Goal: Transaction & Acquisition: Purchase product/service

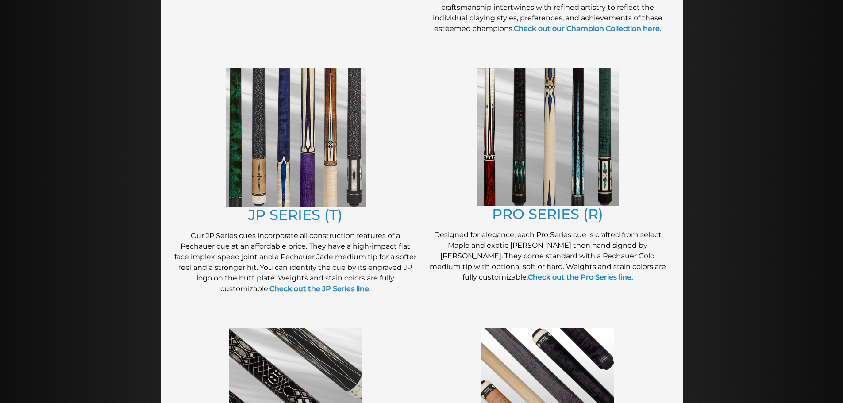
scroll to position [413, 0]
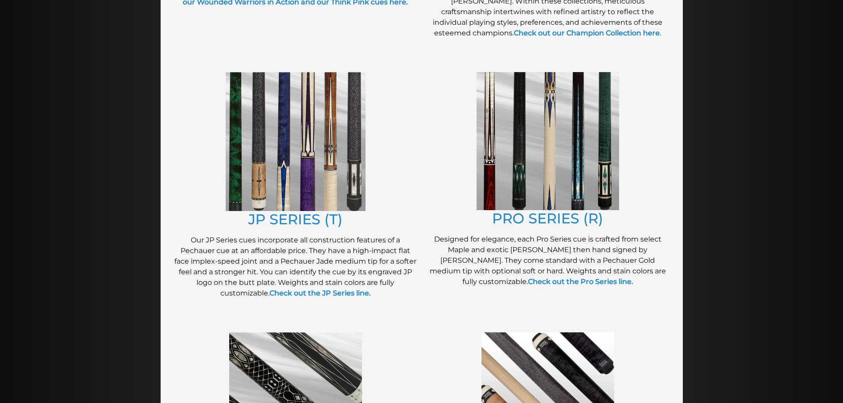
click at [567, 130] on img at bounding box center [547, 141] width 142 height 138
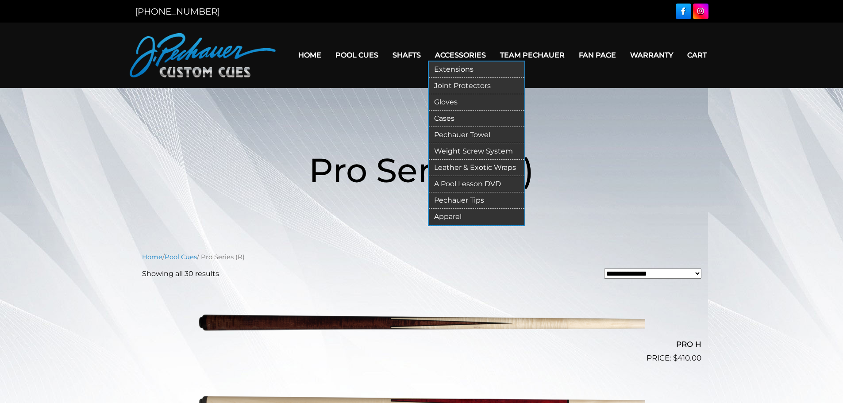
click at [473, 113] on link "Cases" at bounding box center [477, 119] width 96 height 16
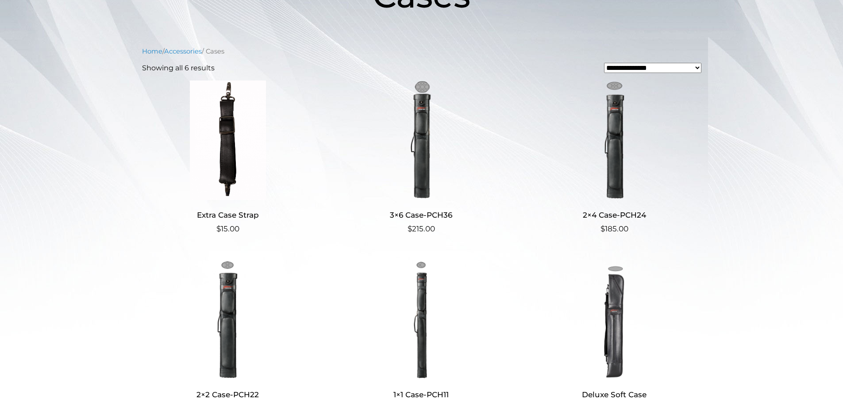
scroll to position [166, 0]
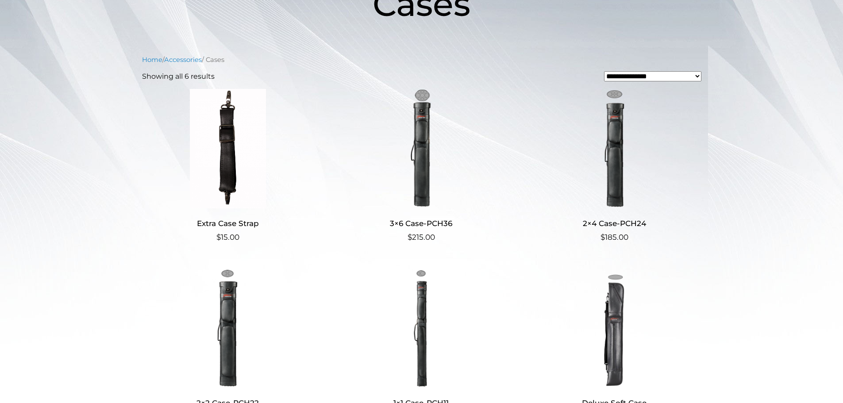
click at [423, 155] on img at bounding box center [421, 148] width 172 height 119
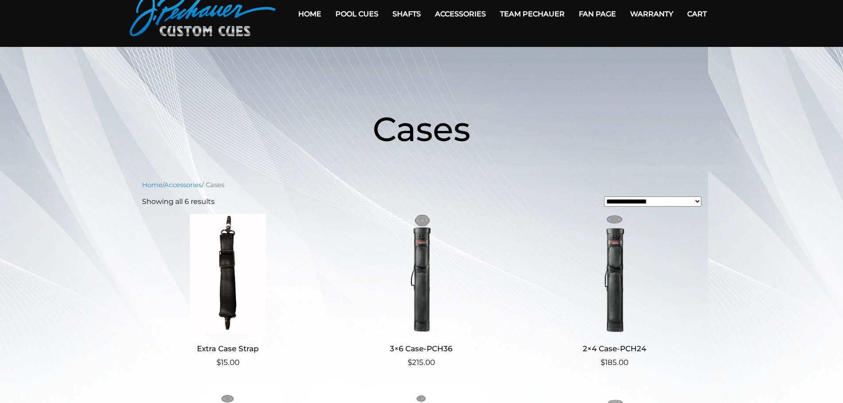
scroll to position [0, 0]
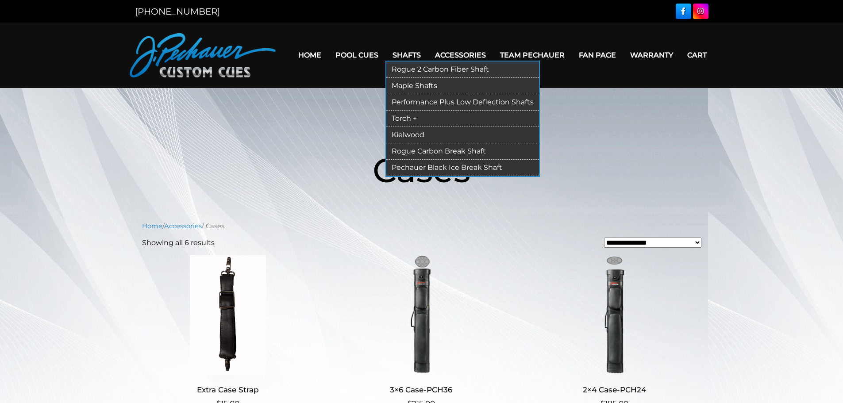
click at [402, 100] on link "Performance Plus Low Deflection Shafts" at bounding box center [462, 102] width 153 height 16
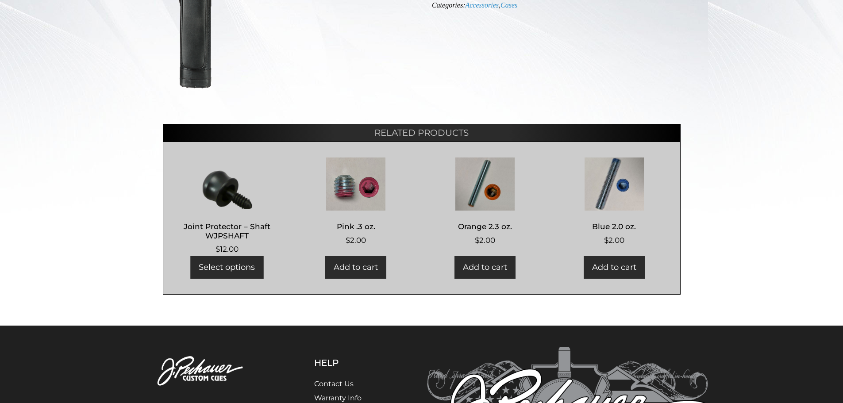
scroll to position [303, 0]
